Goal: Browse casually

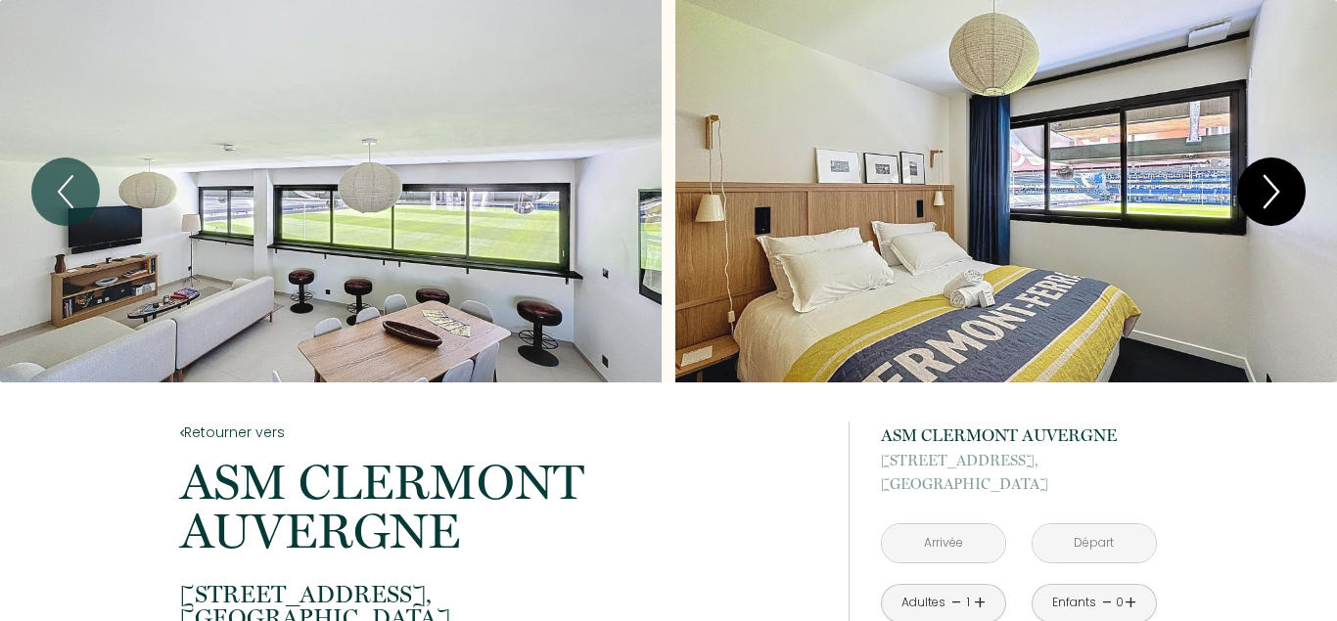
click at [1271, 194] on icon "Next" at bounding box center [1270, 191] width 41 height 59
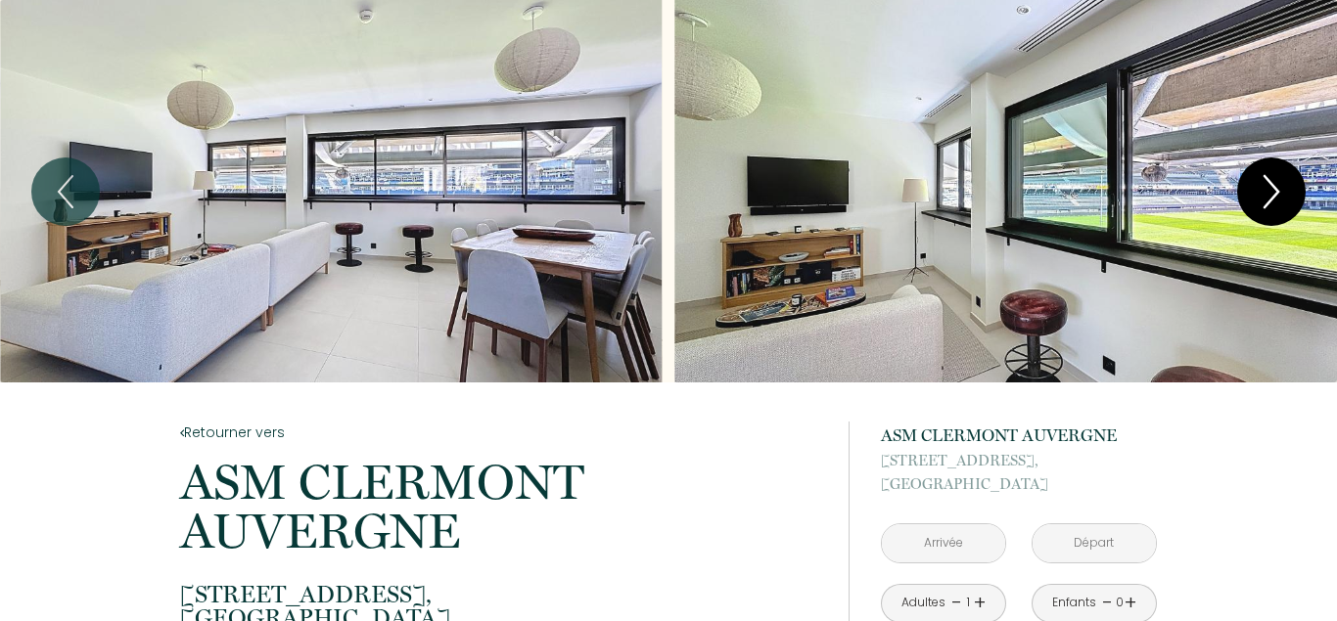
click at [1271, 194] on icon "Next" at bounding box center [1270, 191] width 41 height 59
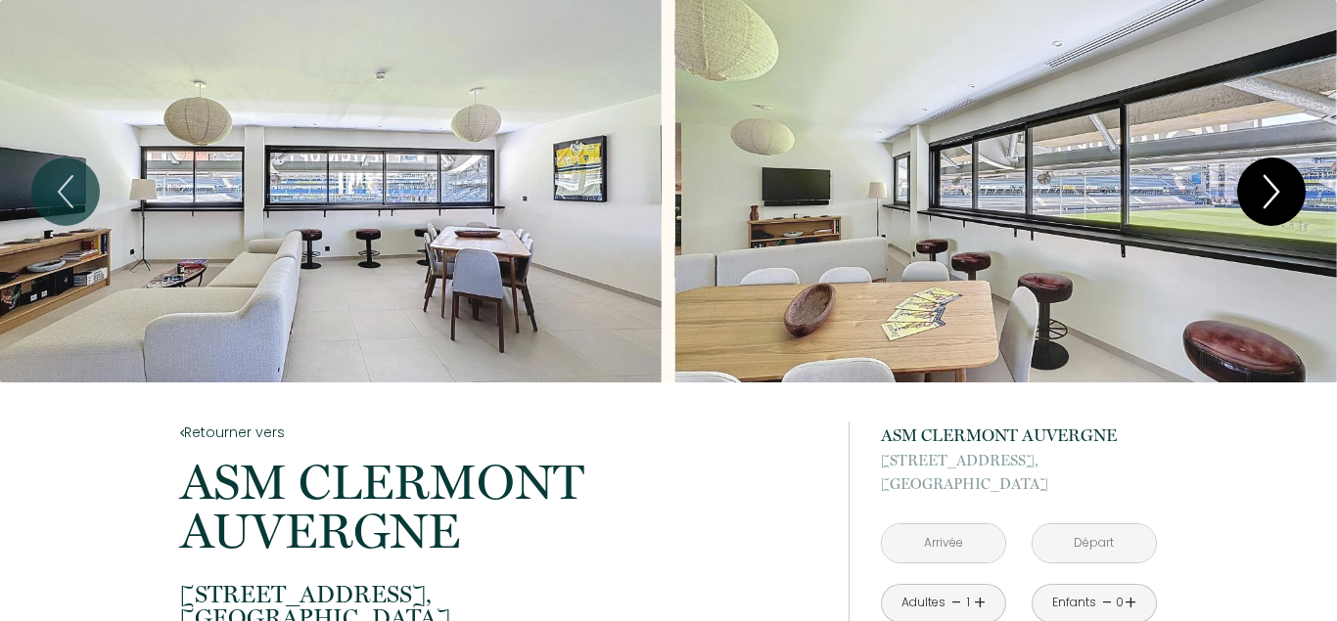
click at [1271, 194] on icon "Next" at bounding box center [1270, 191] width 41 height 59
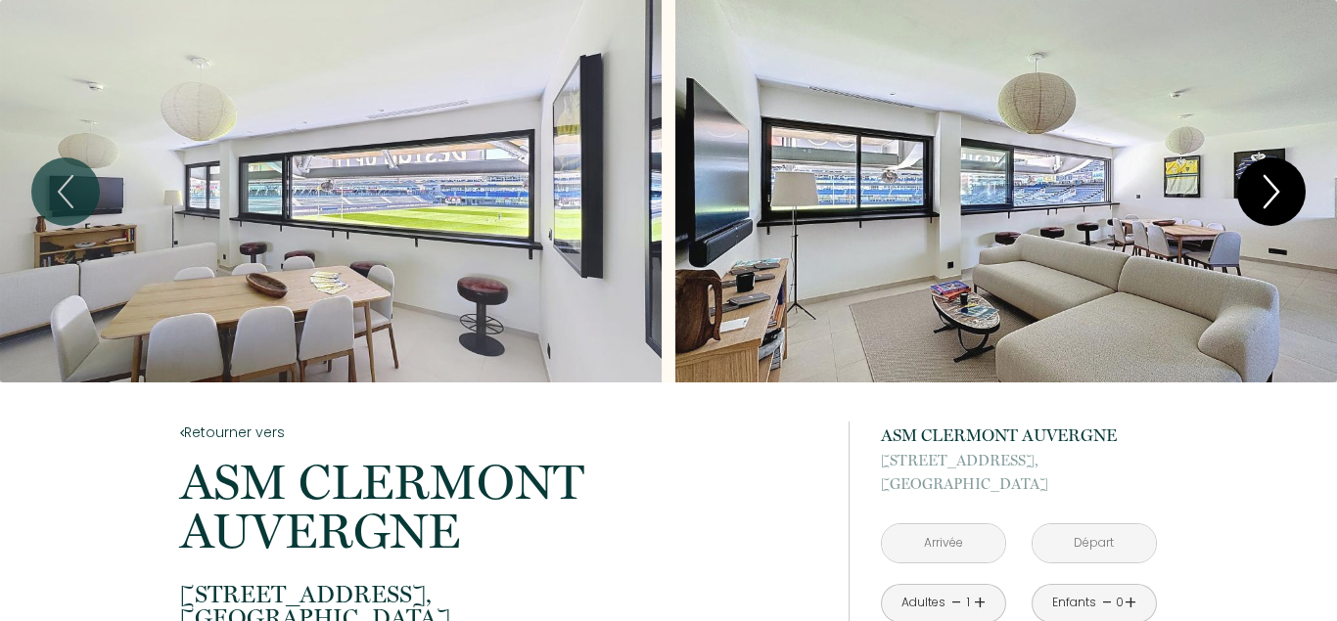
click at [1271, 194] on icon "Next" at bounding box center [1270, 191] width 41 height 59
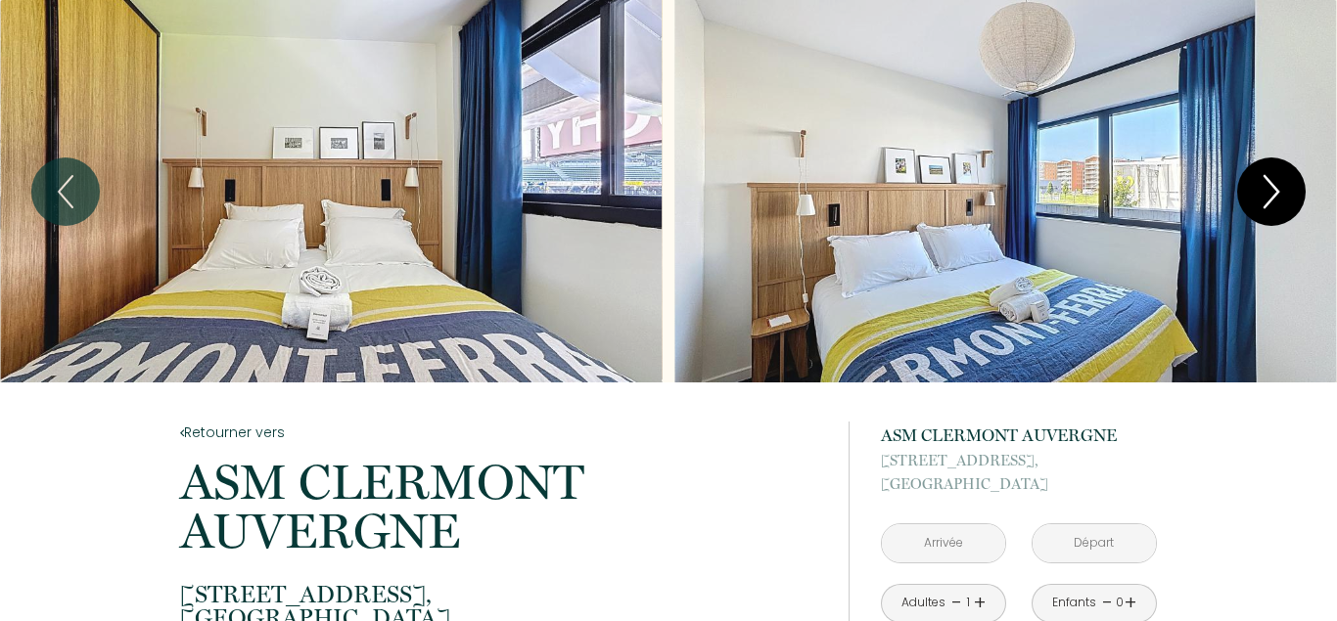
click at [1271, 194] on icon "Next" at bounding box center [1270, 191] width 41 height 59
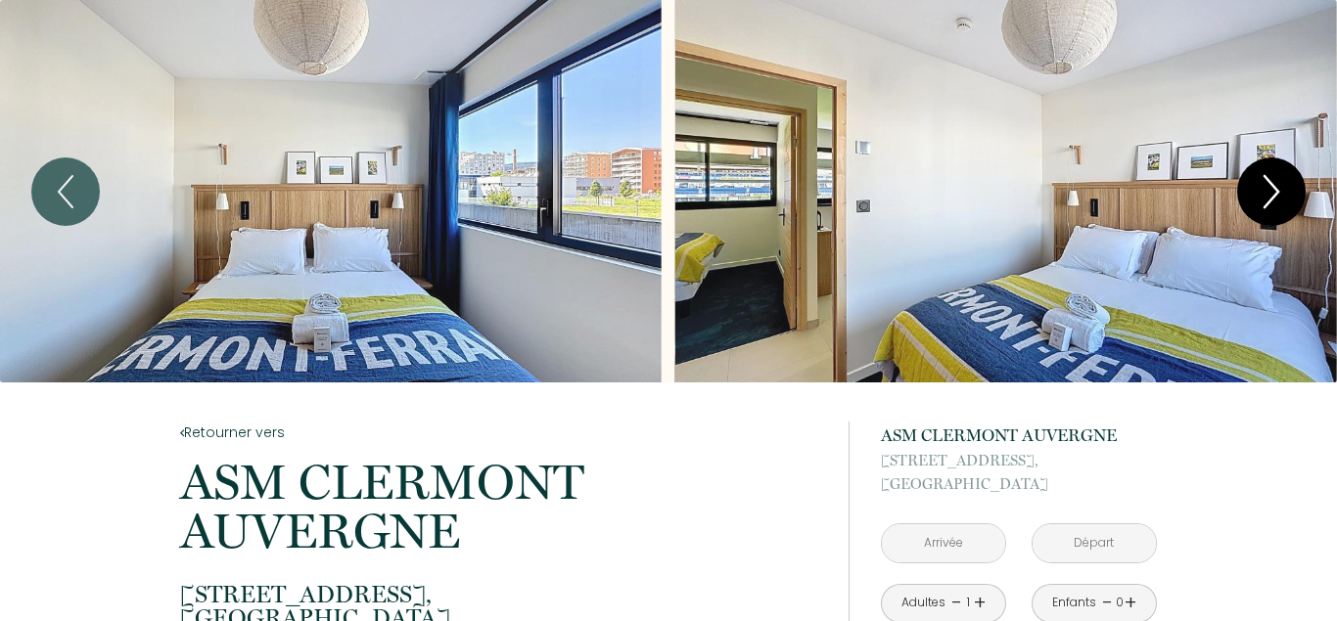
click at [1271, 194] on icon "Next" at bounding box center [1270, 191] width 41 height 59
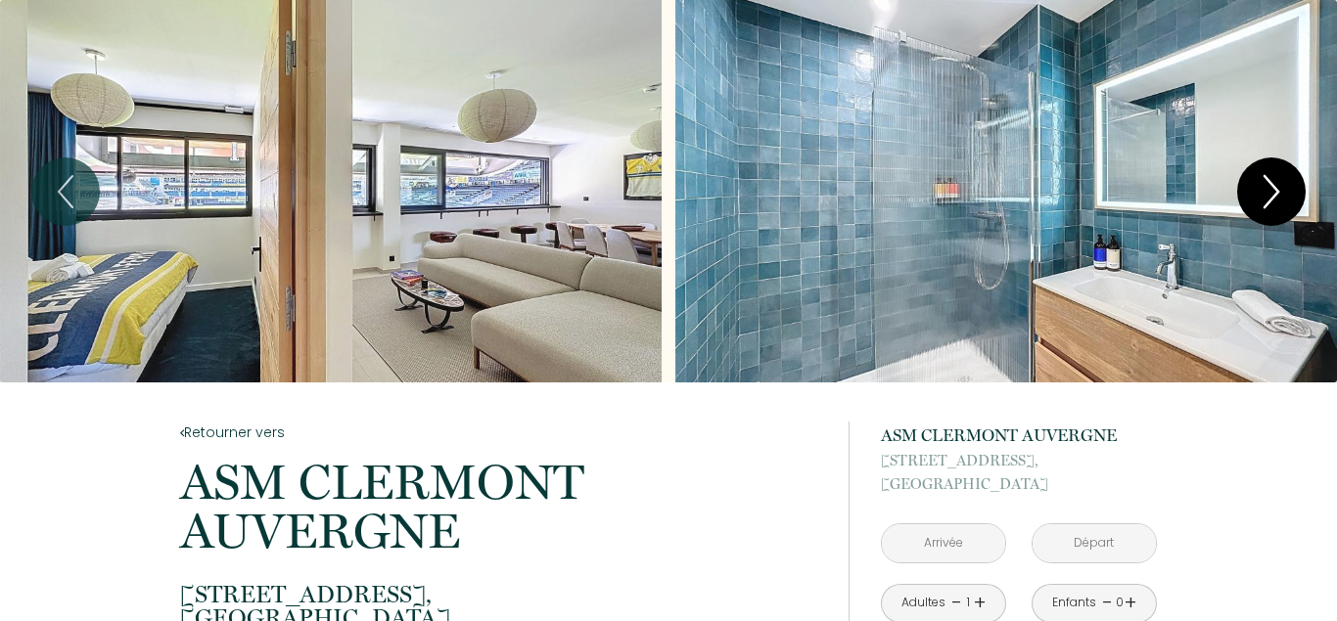
click at [1271, 194] on icon "Next" at bounding box center [1270, 191] width 41 height 59
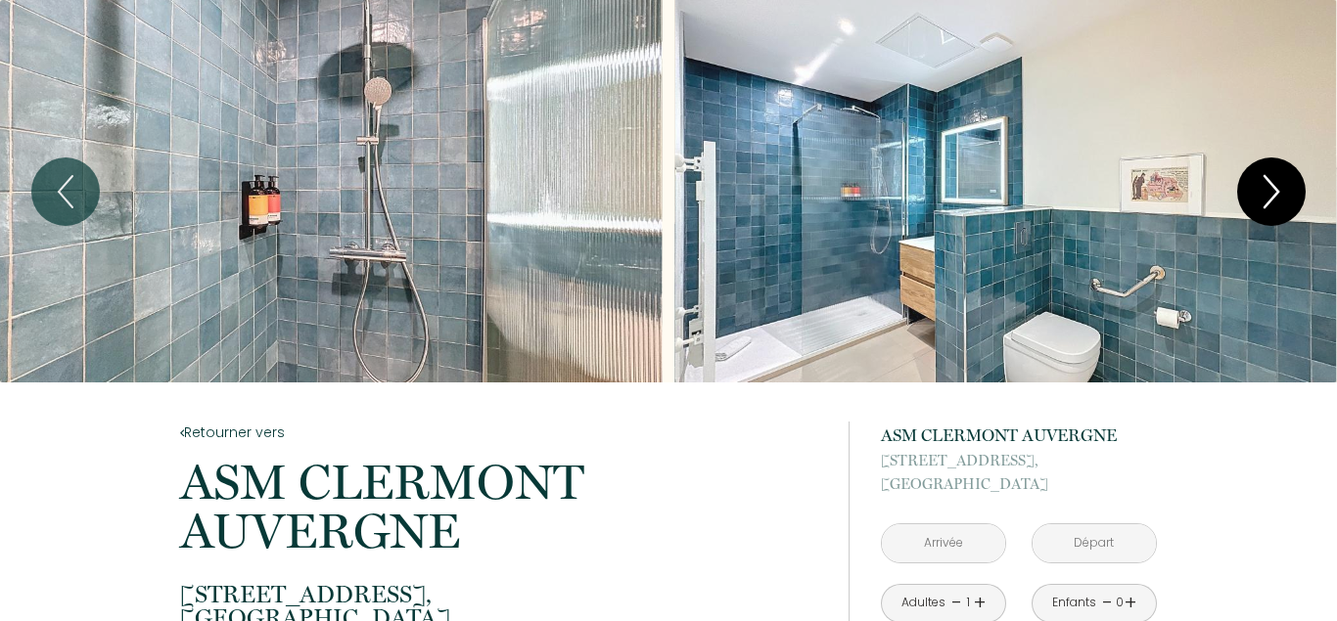
click at [1271, 194] on icon "Next" at bounding box center [1270, 191] width 41 height 59
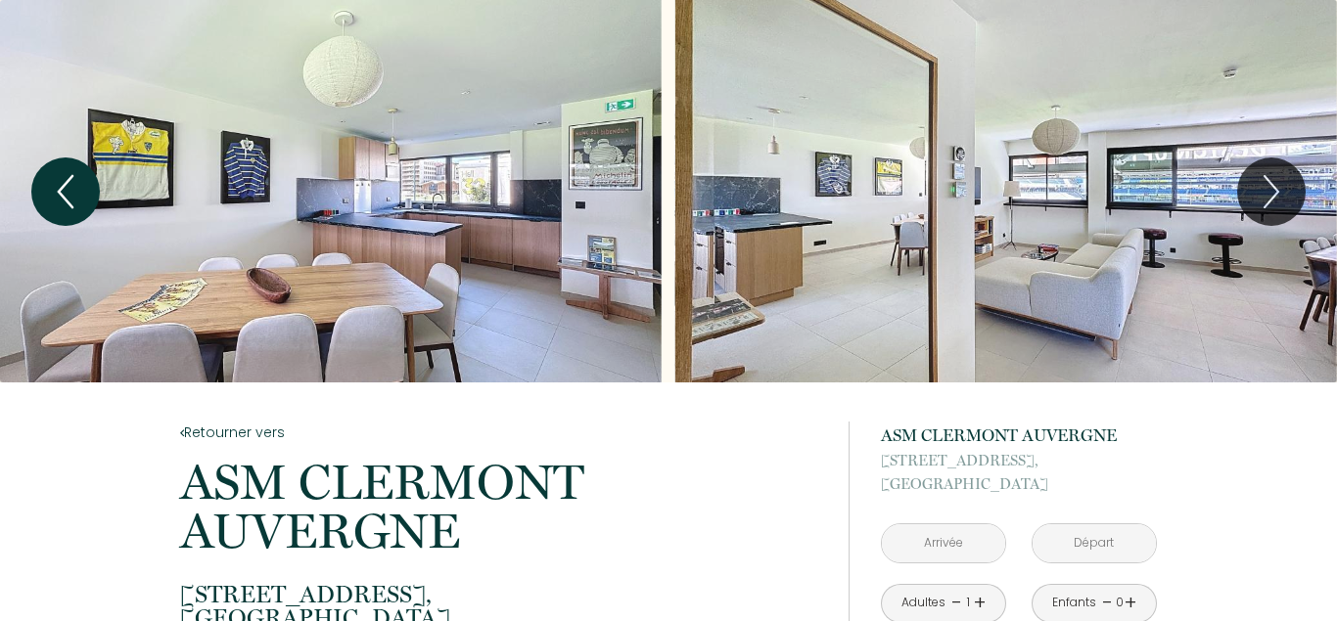
click at [60, 198] on icon "Previous" at bounding box center [65, 191] width 41 height 59
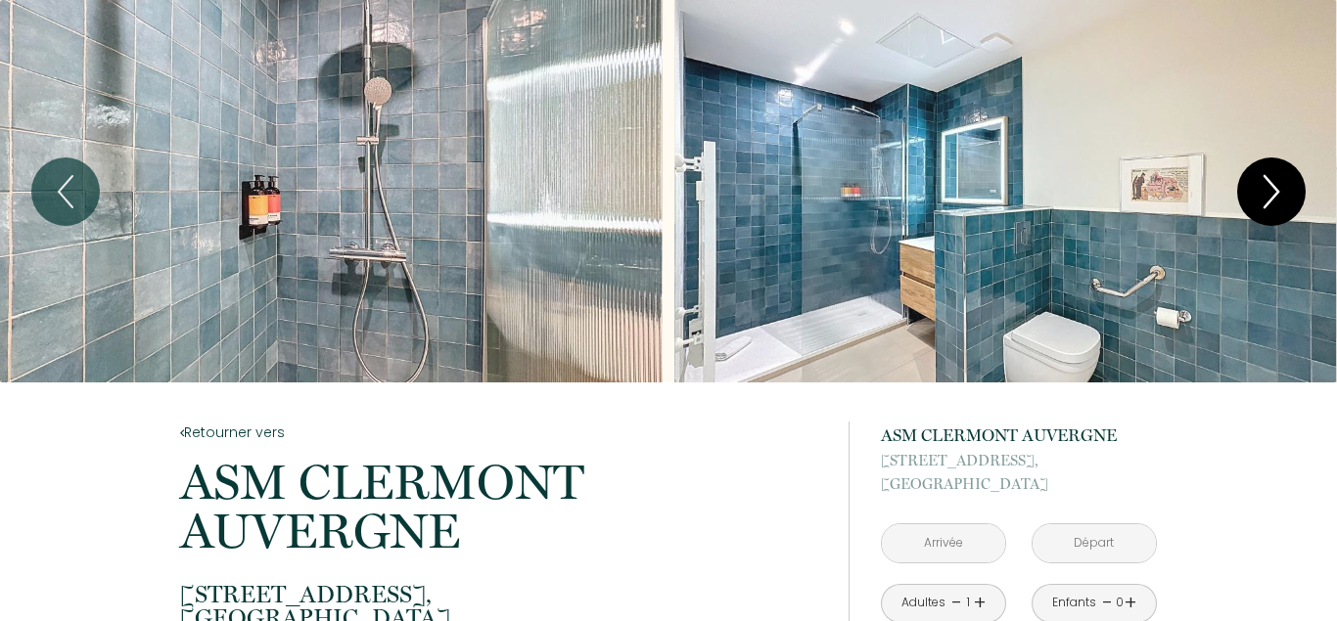
click at [1265, 188] on icon "Next" at bounding box center [1270, 191] width 41 height 59
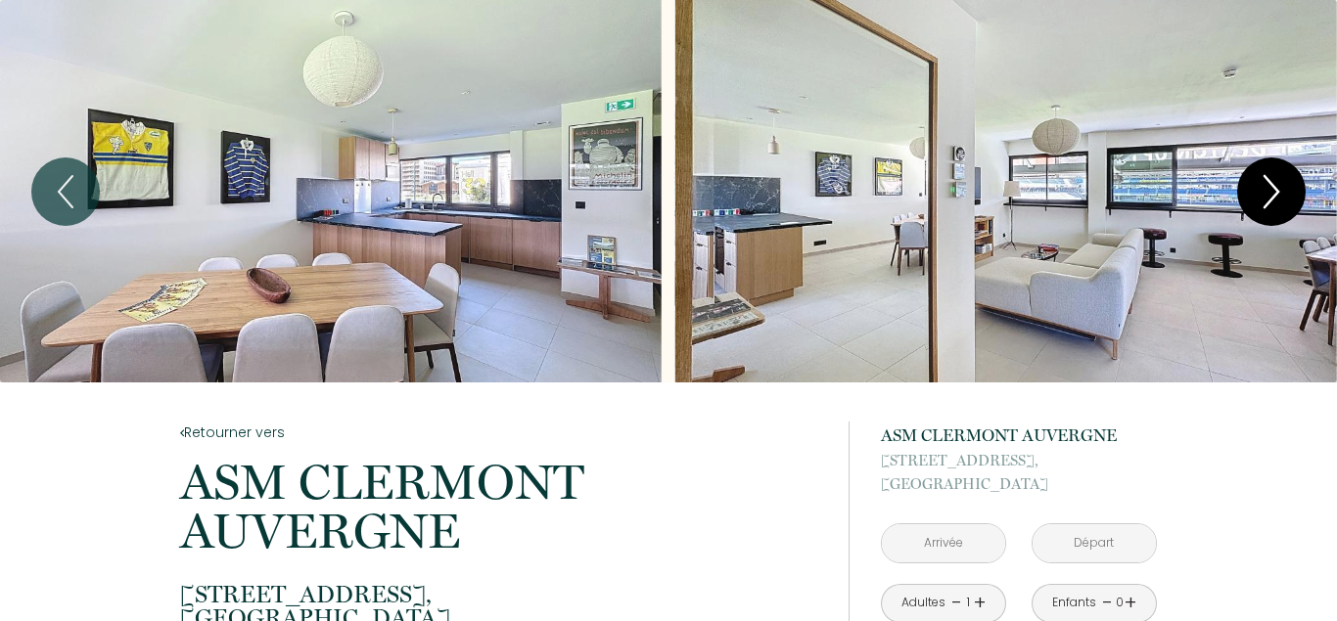
click at [1264, 188] on icon "Next" at bounding box center [1270, 191] width 41 height 59
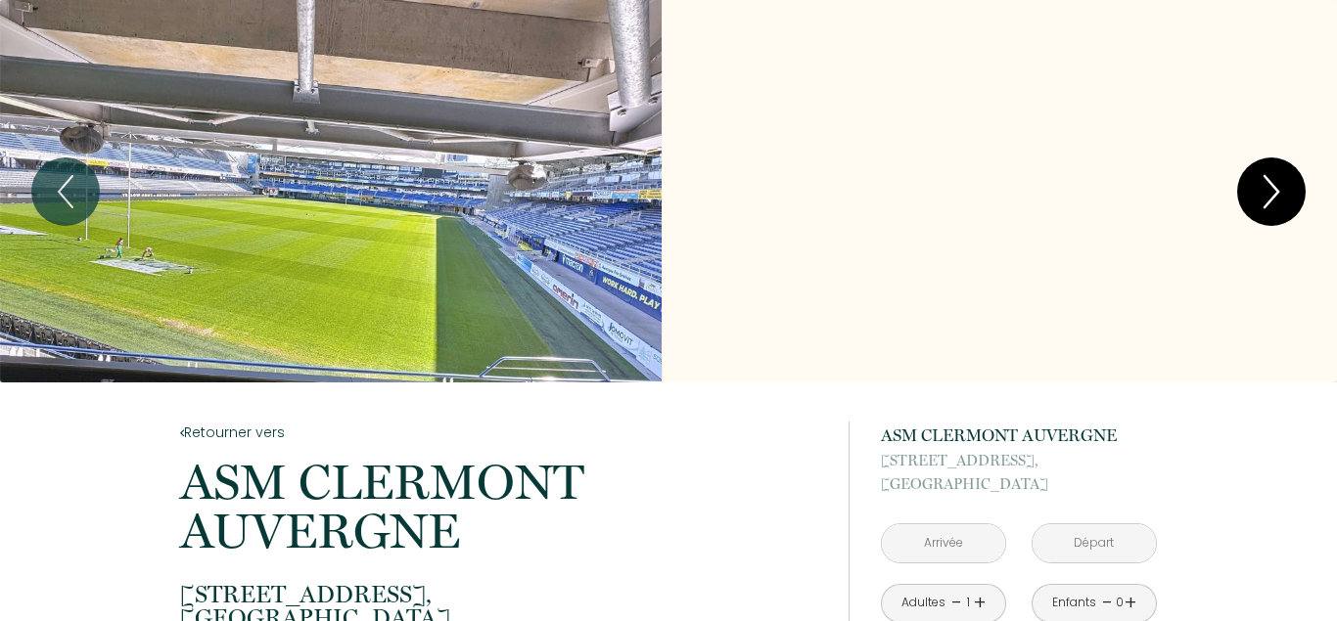
click at [1264, 188] on icon "Next" at bounding box center [1270, 191] width 41 height 59
